Goal: Navigation & Orientation: Find specific page/section

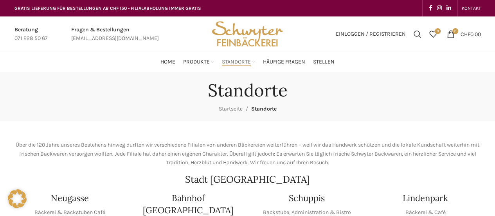
click at [253, 61] on link "Standorte" at bounding box center [238, 62] width 33 height 16
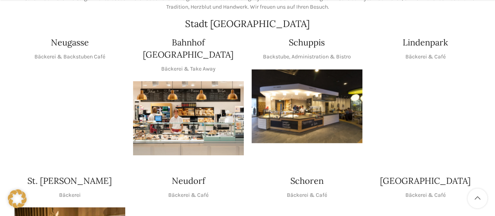
scroll to position [156, 0]
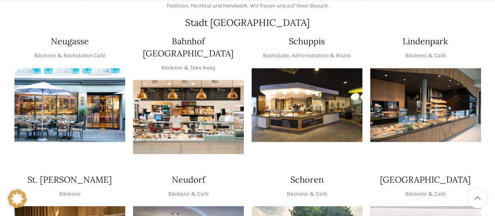
click at [309, 125] on img "1 / 1" at bounding box center [306, 105] width 111 height 74
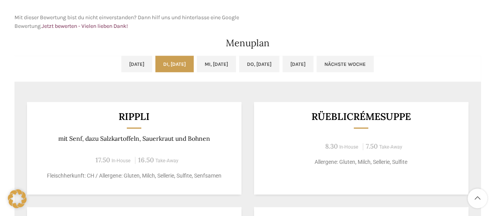
scroll to position [352, 0]
